Goal: Use online tool/utility: Utilize a website feature to perform a specific function

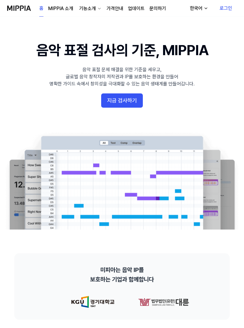
click at [130, 102] on button "지금 검사하기" at bounding box center [122, 101] width 42 height 14
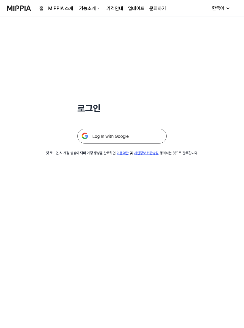
click at [133, 139] on img at bounding box center [121, 136] width 89 height 15
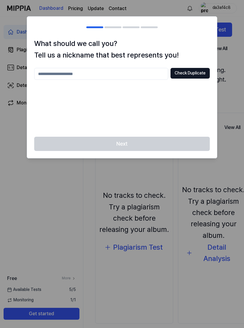
click at [148, 69] on input "text" at bounding box center [101, 74] width 134 height 12
type input "****"
click at [194, 76] on button "Check Duplicate" at bounding box center [189, 73] width 39 height 11
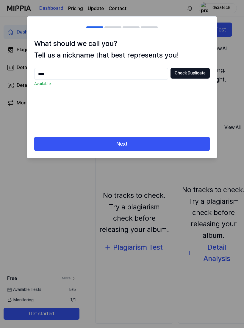
click at [126, 144] on button "Next" at bounding box center [121, 144] width 175 height 14
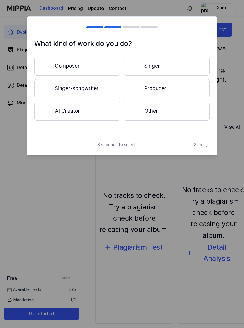
click at [106, 68] on button "Composer" at bounding box center [77, 66] width 86 height 19
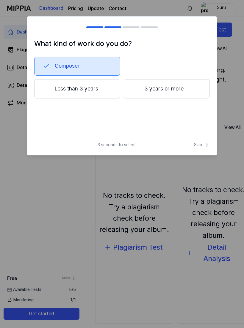
click at [107, 93] on button "Less than 3 years" at bounding box center [77, 89] width 86 height 20
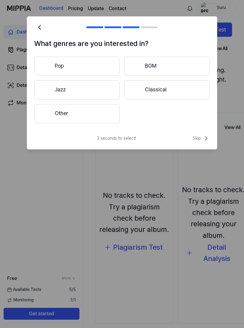
click at [100, 69] on button "Pop" at bounding box center [76, 66] width 85 height 19
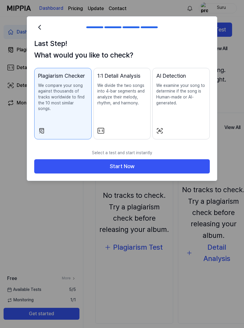
click at [134, 162] on button "Start Now" at bounding box center [121, 166] width 175 height 14
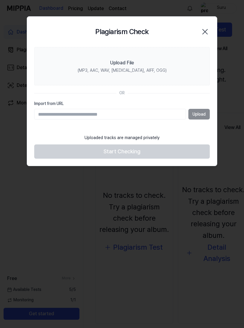
click at [204, 110] on div "Upload" at bounding box center [121, 114] width 175 height 11
click at [124, 64] on div "Upload File" at bounding box center [122, 62] width 24 height 7
click at [0, 0] on input "Upload File (MP3, AAC, WAV, [MEDICAL_DATA], AIFF, OGG)" at bounding box center [0, 0] width 0 height 0
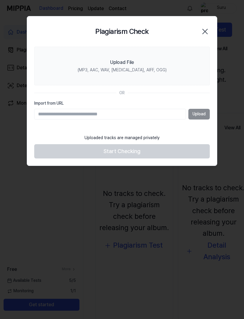
click at [122, 70] on div "(MP3, AAC, WAV, [MEDICAL_DATA], AIFF, OGG)" at bounding box center [122, 70] width 89 height 6
click at [0, 0] on input "Upload File (MP3, AAC, WAV, [MEDICAL_DATA], AIFF, OGG)" at bounding box center [0, 0] width 0 height 0
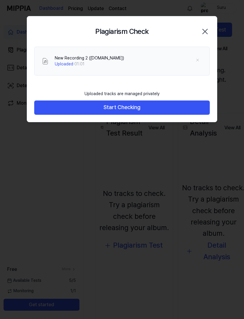
click at [50, 106] on button "Start Checking" at bounding box center [121, 107] width 175 height 14
